Goal: Task Accomplishment & Management: Use online tool/utility

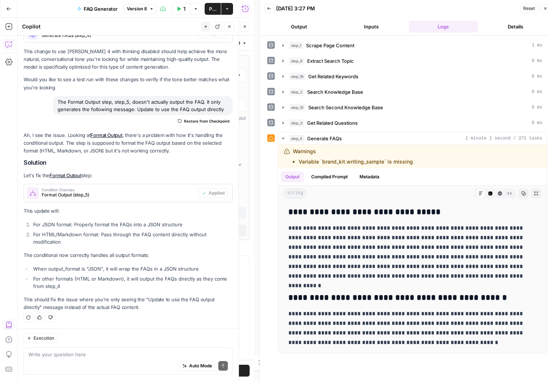
click at [215, 7] on span "Publish" at bounding box center [212, 8] width 7 height 7
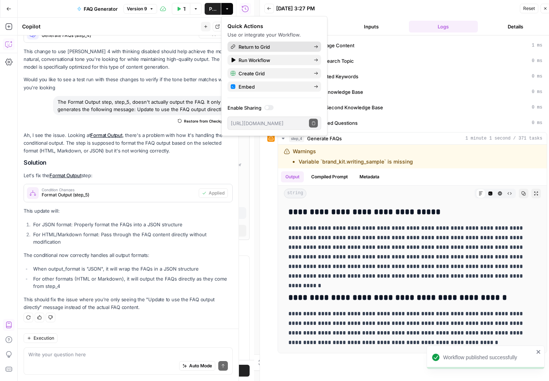
click at [268, 47] on span "Return to Grid" at bounding box center [273, 46] width 69 height 7
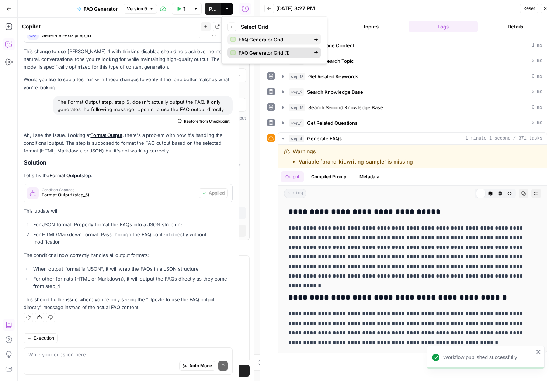
click at [256, 52] on span "FAQ Generator Grid (1)" at bounding box center [273, 52] width 69 height 7
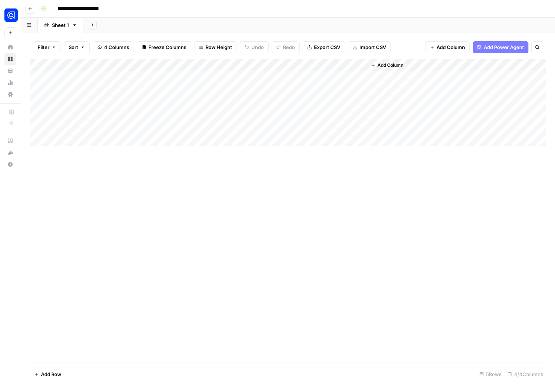
click at [285, 65] on div "Add Column" at bounding box center [288, 102] width 516 height 87
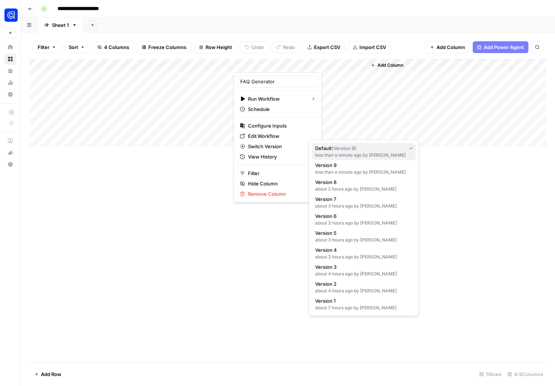
click at [341, 148] on span "( Version 9 )" at bounding box center [343, 148] width 25 height 6
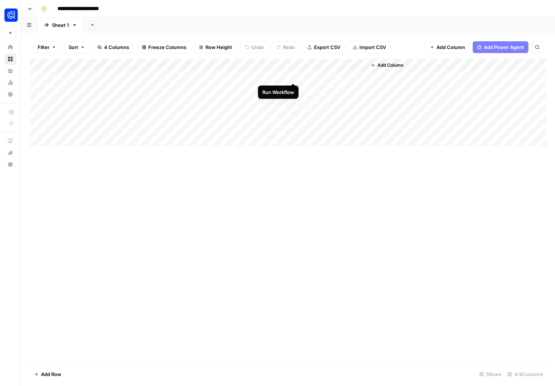
click at [292, 76] on div "Add Column" at bounding box center [288, 102] width 516 height 87
click at [292, 89] on div "Add Column" at bounding box center [288, 102] width 516 height 87
click at [283, 66] on div "Add Column" at bounding box center [288, 102] width 516 height 87
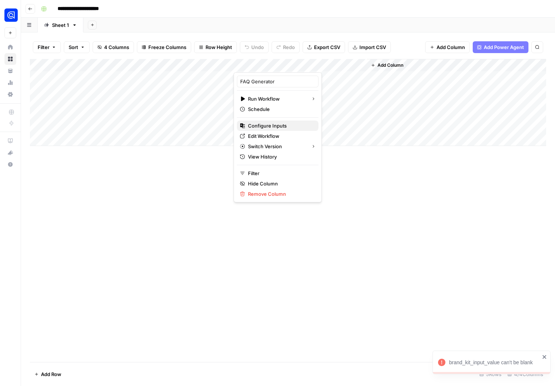
click at [275, 127] on span "Configure Inputs" at bounding box center [280, 125] width 65 height 7
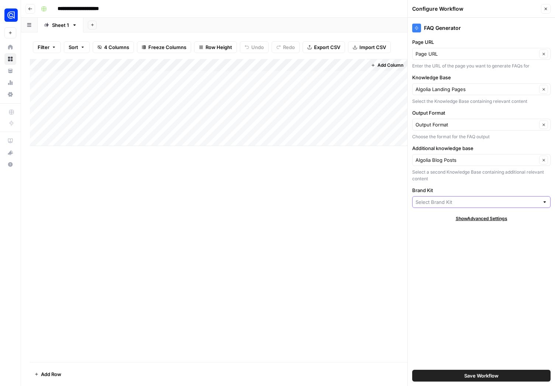
click at [442, 199] on input "Brand Kit" at bounding box center [477, 201] width 124 height 7
click at [428, 247] on div "Intezer Numeric Algolia" at bounding box center [481, 230] width 138 height 38
click at [428, 239] on span "Algolia" at bounding box center [479, 240] width 123 height 7
type input "Algolia"
click at [464, 373] on span "Save Workflow" at bounding box center [481, 375] width 34 height 7
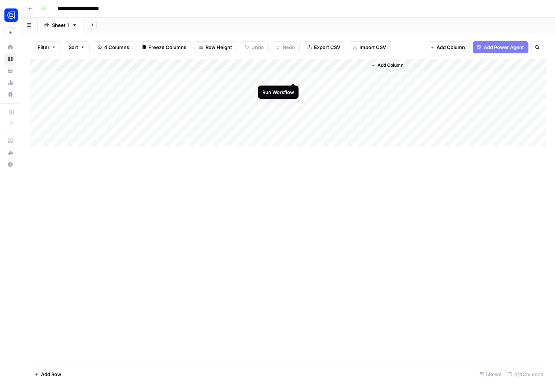
click at [291, 77] on div "Add Column" at bounding box center [288, 102] width 516 height 87
click at [293, 88] on div "Add Column" at bounding box center [288, 102] width 516 height 87
click at [293, 100] on div "Add Column" at bounding box center [288, 102] width 516 height 87
click at [294, 114] on div "Add Column" at bounding box center [288, 102] width 516 height 87
click at [293, 127] on div "Add Column" at bounding box center [288, 102] width 516 height 87
